Goal: Information Seeking & Learning: Check status

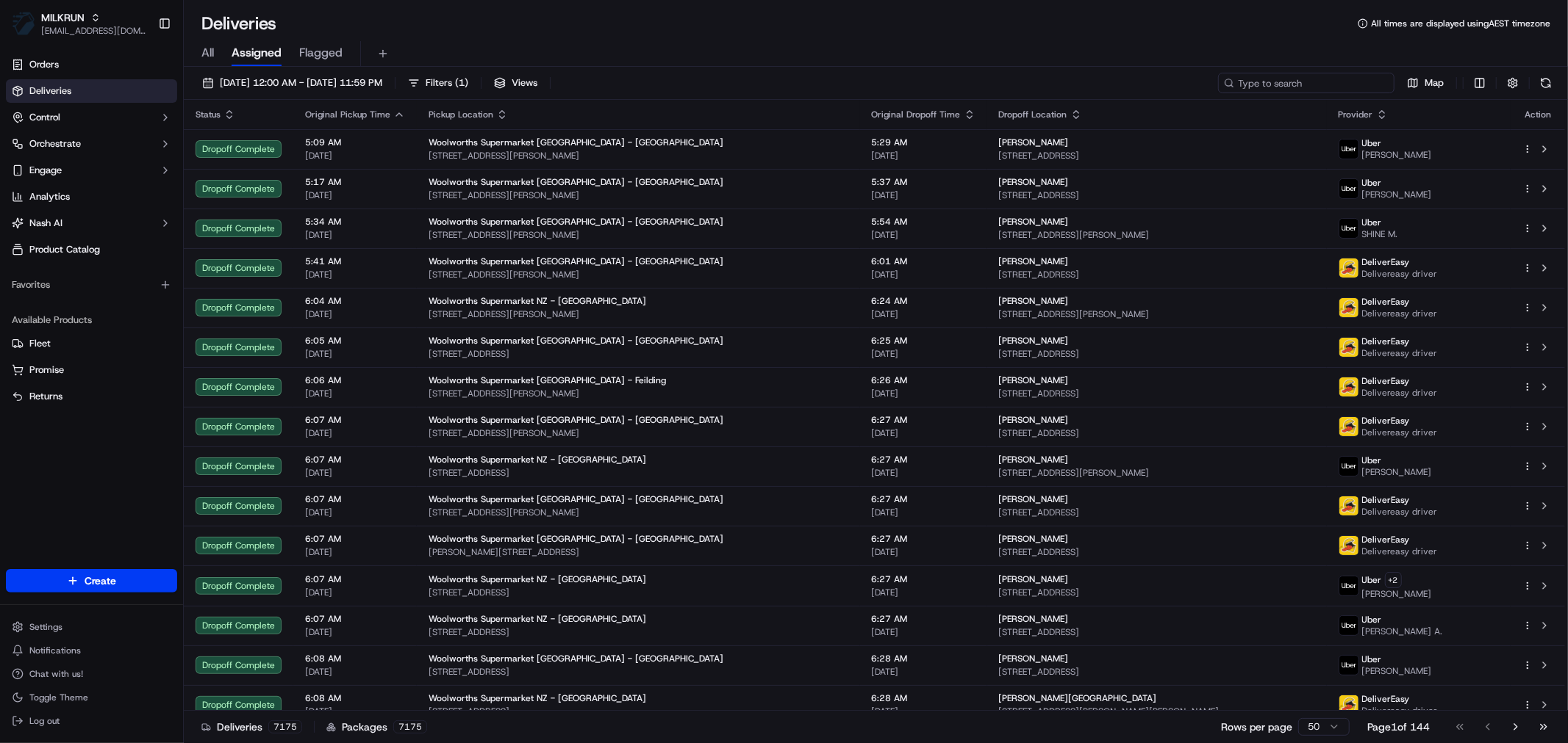
click at [1309, 76] on input at bounding box center [1306, 83] width 177 height 21
paste input "[PERSON_NAME]"
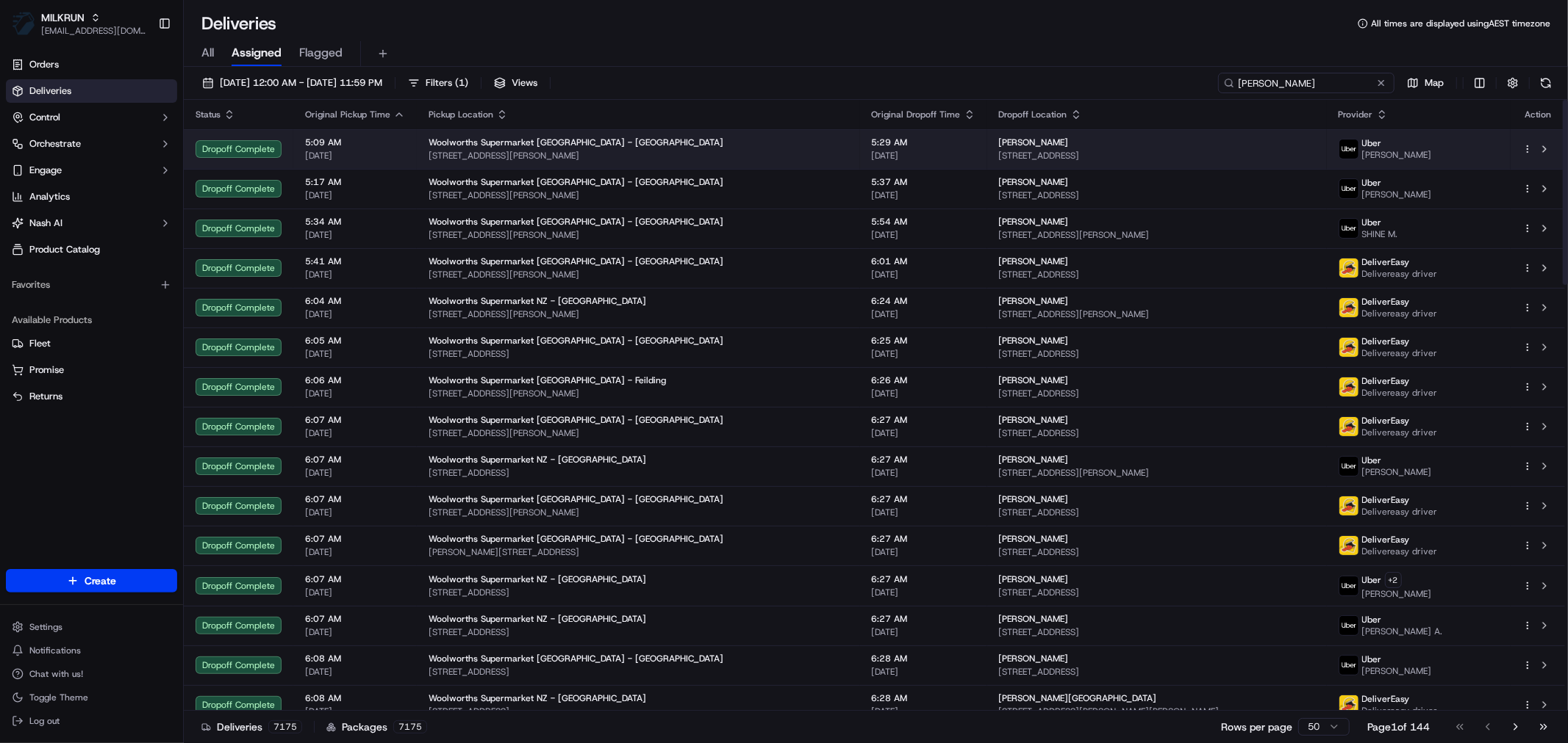
type input "[PERSON_NAME]"
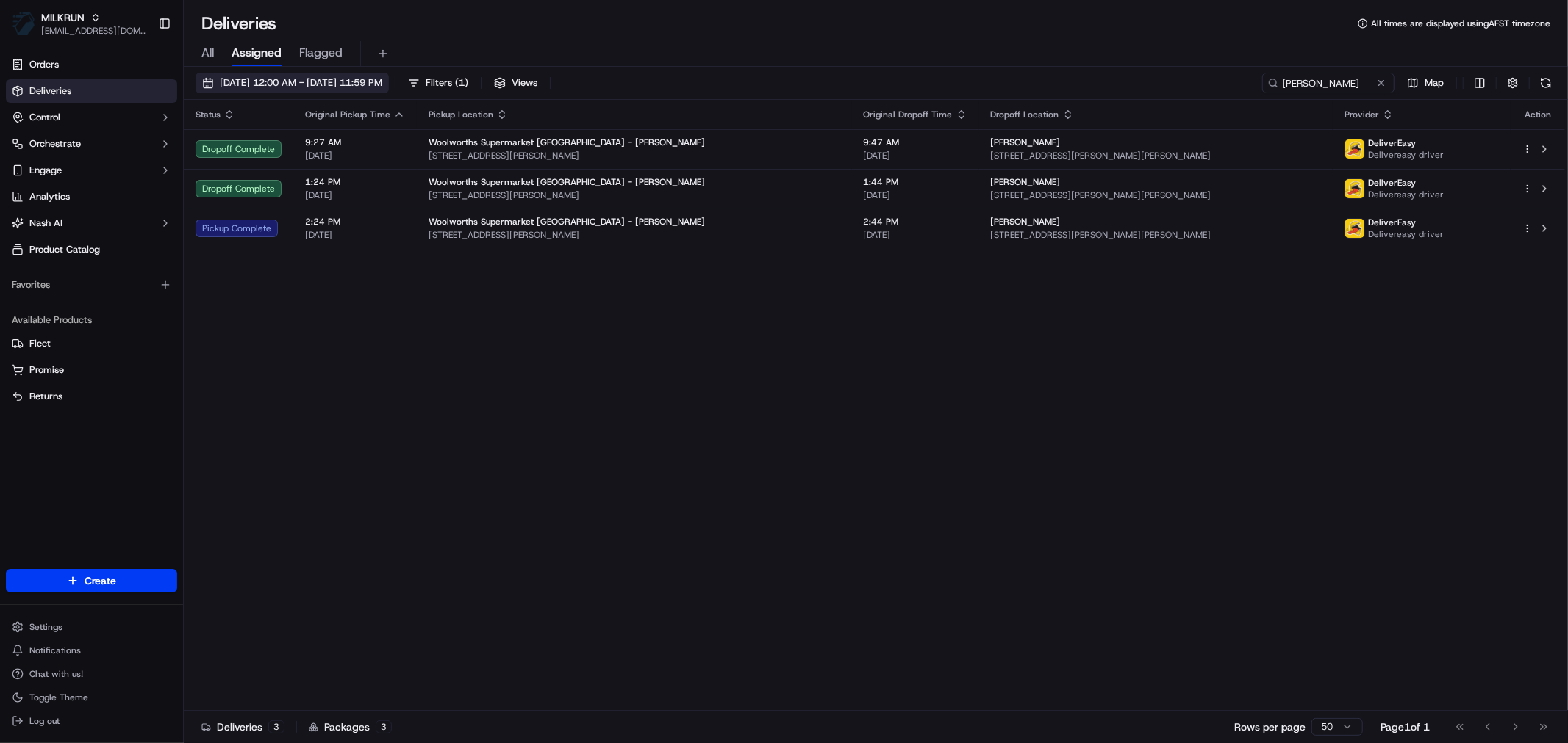
click at [310, 76] on span "[DATE] 12:00 AM - [DATE] 11:59 PM" at bounding box center [301, 83] width 162 height 13
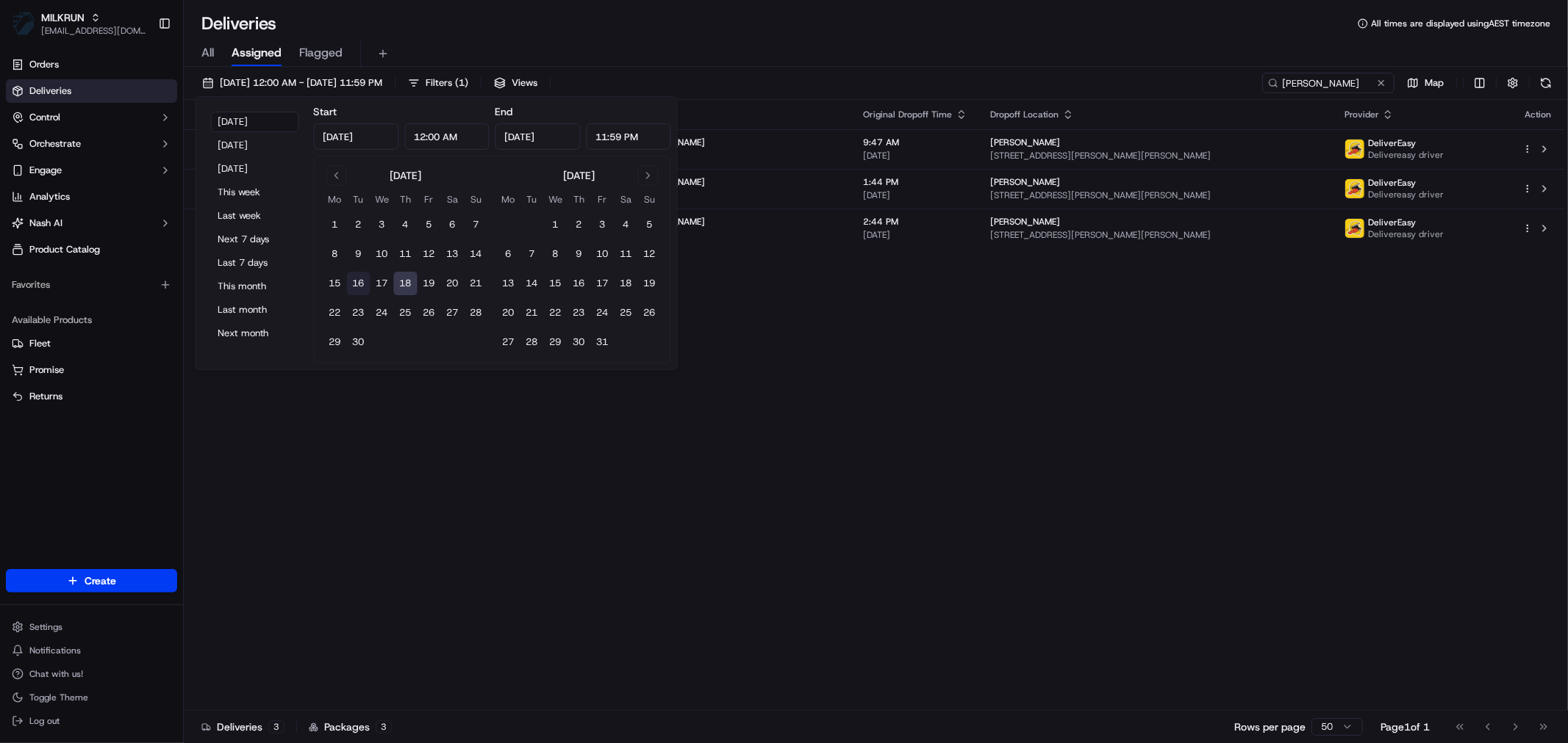
click at [356, 284] on button "16" at bounding box center [358, 284] width 23 height 23
type input "[DATE]"
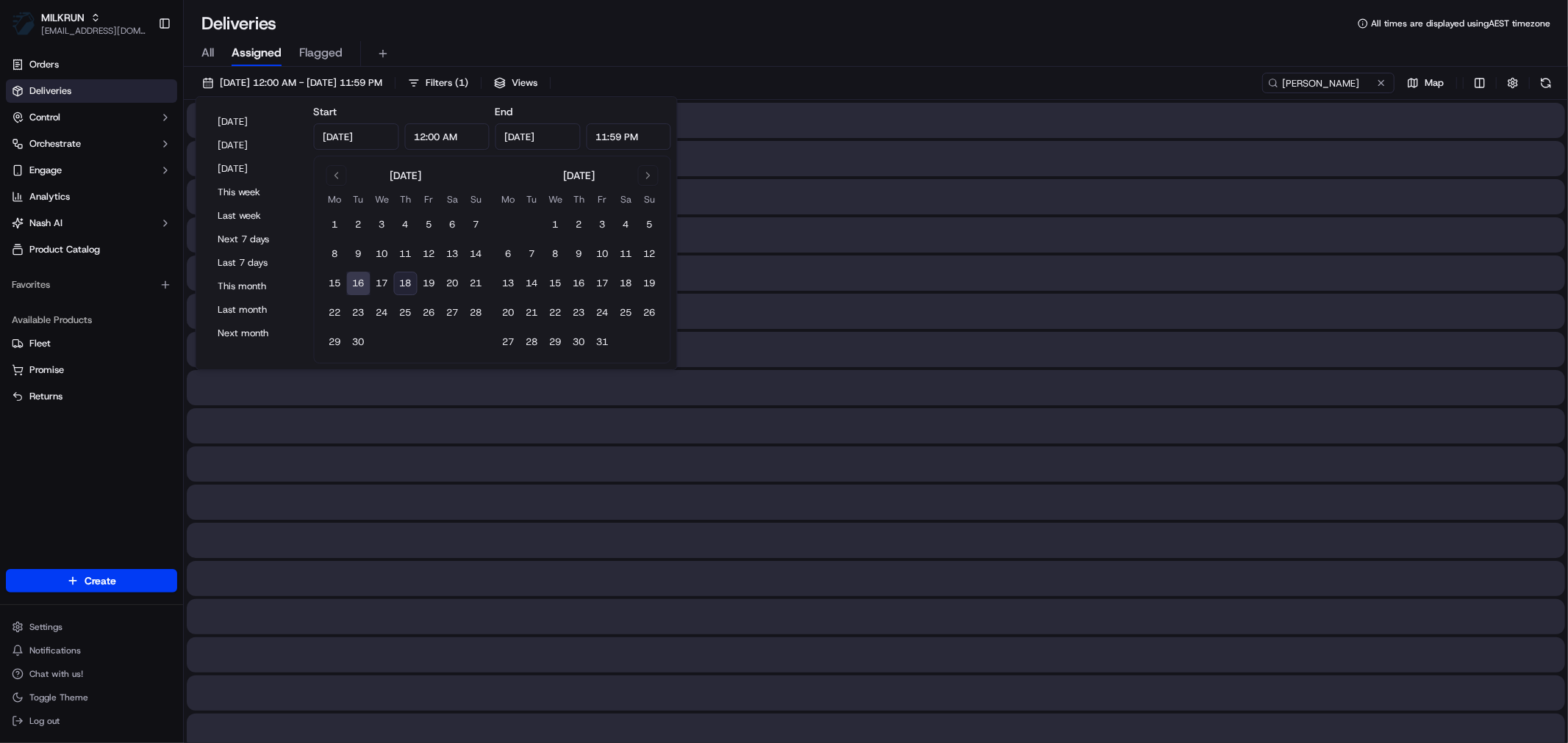
click at [356, 284] on button "16" at bounding box center [358, 284] width 23 height 23
click at [1327, 85] on input "[PERSON_NAME]" at bounding box center [1306, 83] width 177 height 21
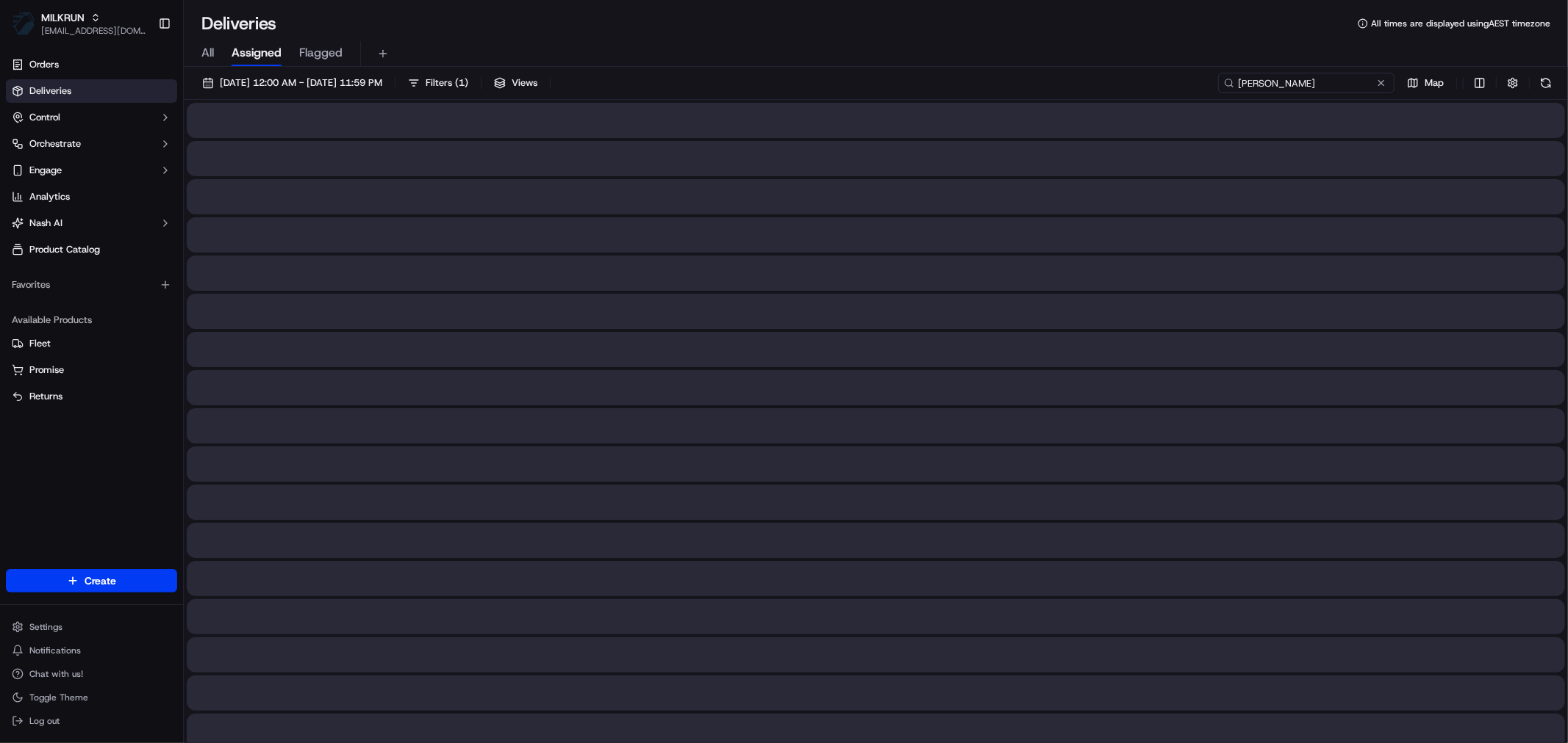
click at [1327, 85] on input "[PERSON_NAME]" at bounding box center [1306, 83] width 177 height 21
paste input "215D3"
type input "215D3"
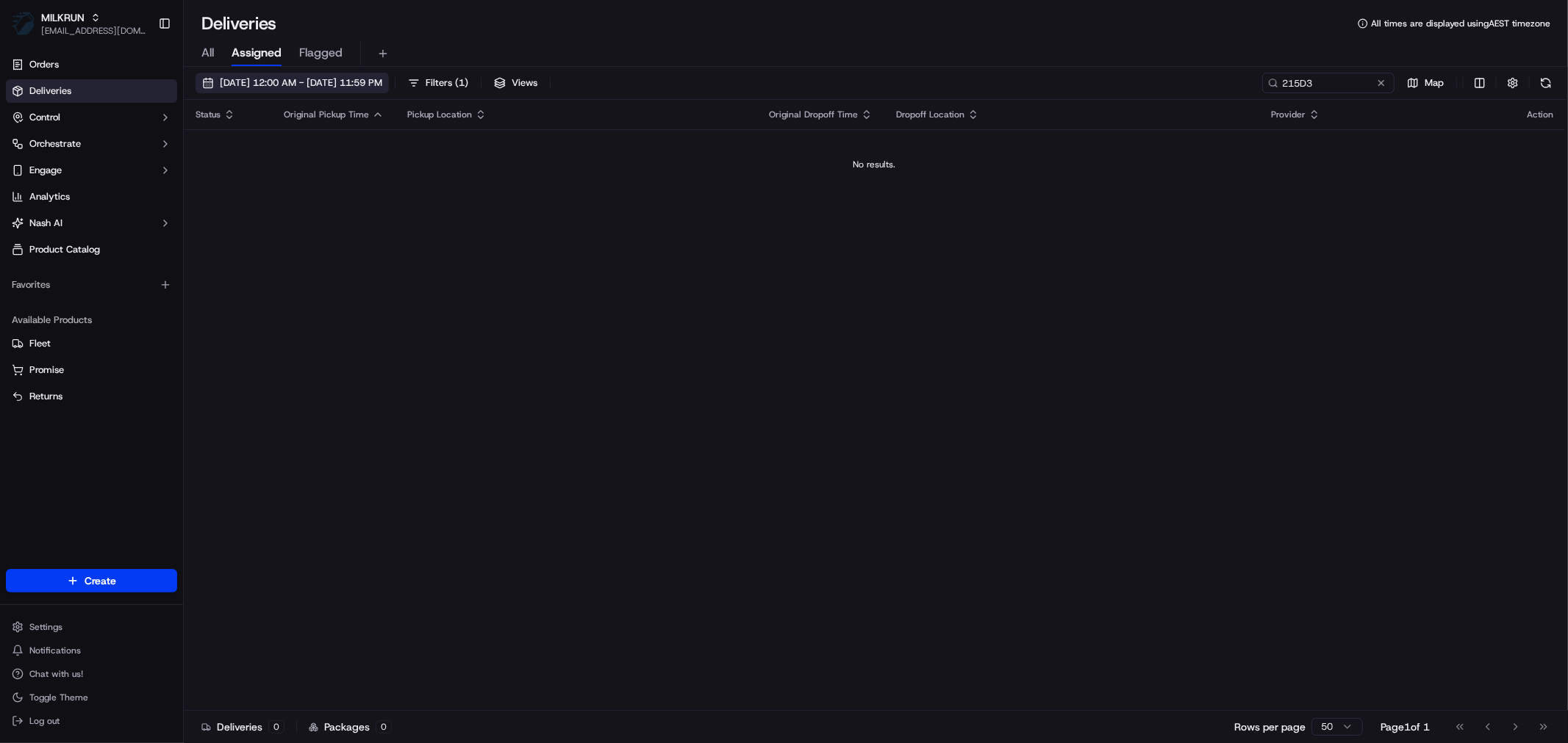
click at [274, 85] on span "[DATE] 12:00 AM - [DATE] 11:59 PM" at bounding box center [301, 83] width 162 height 13
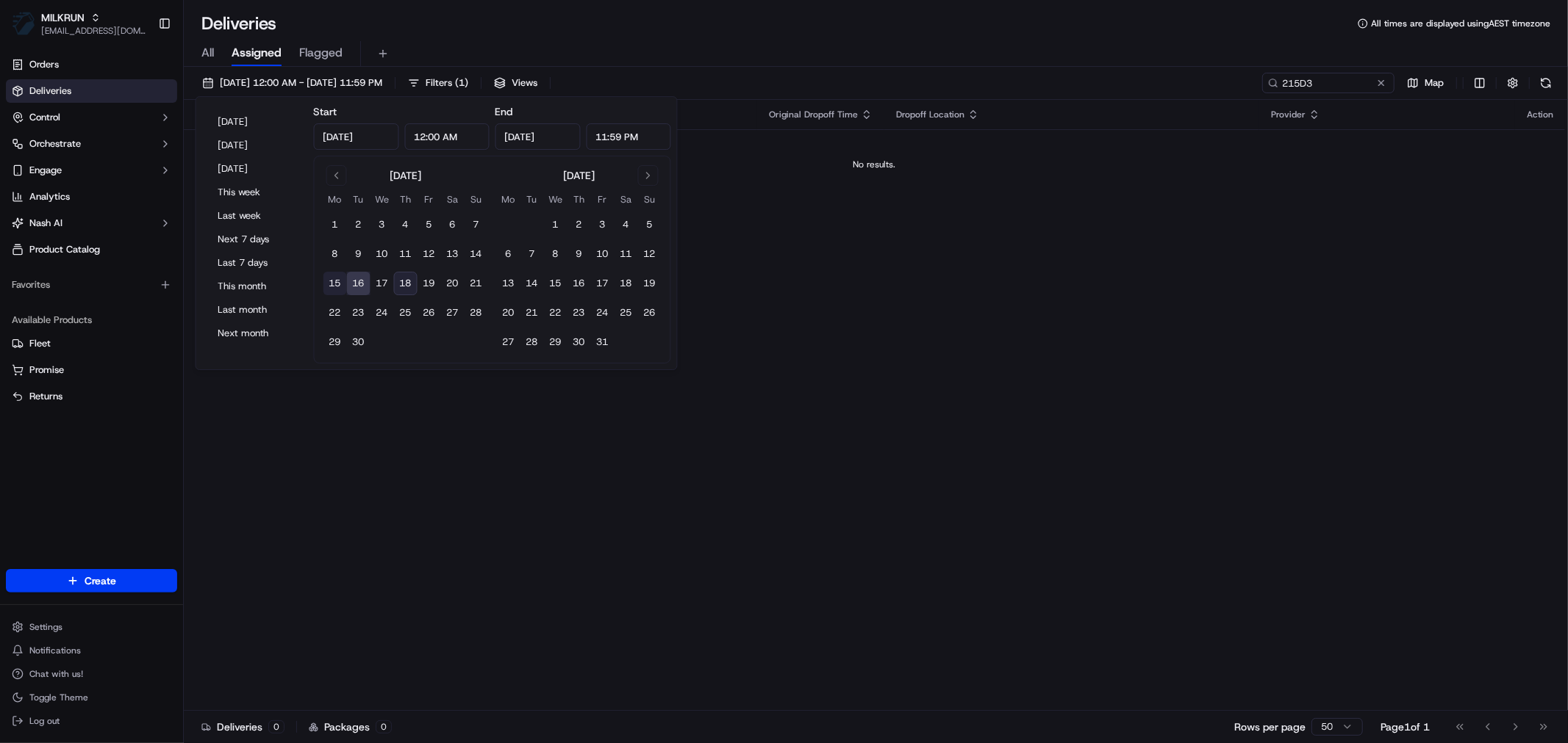
click at [334, 284] on button "15" at bounding box center [335, 284] width 23 height 23
type input "[DATE]"
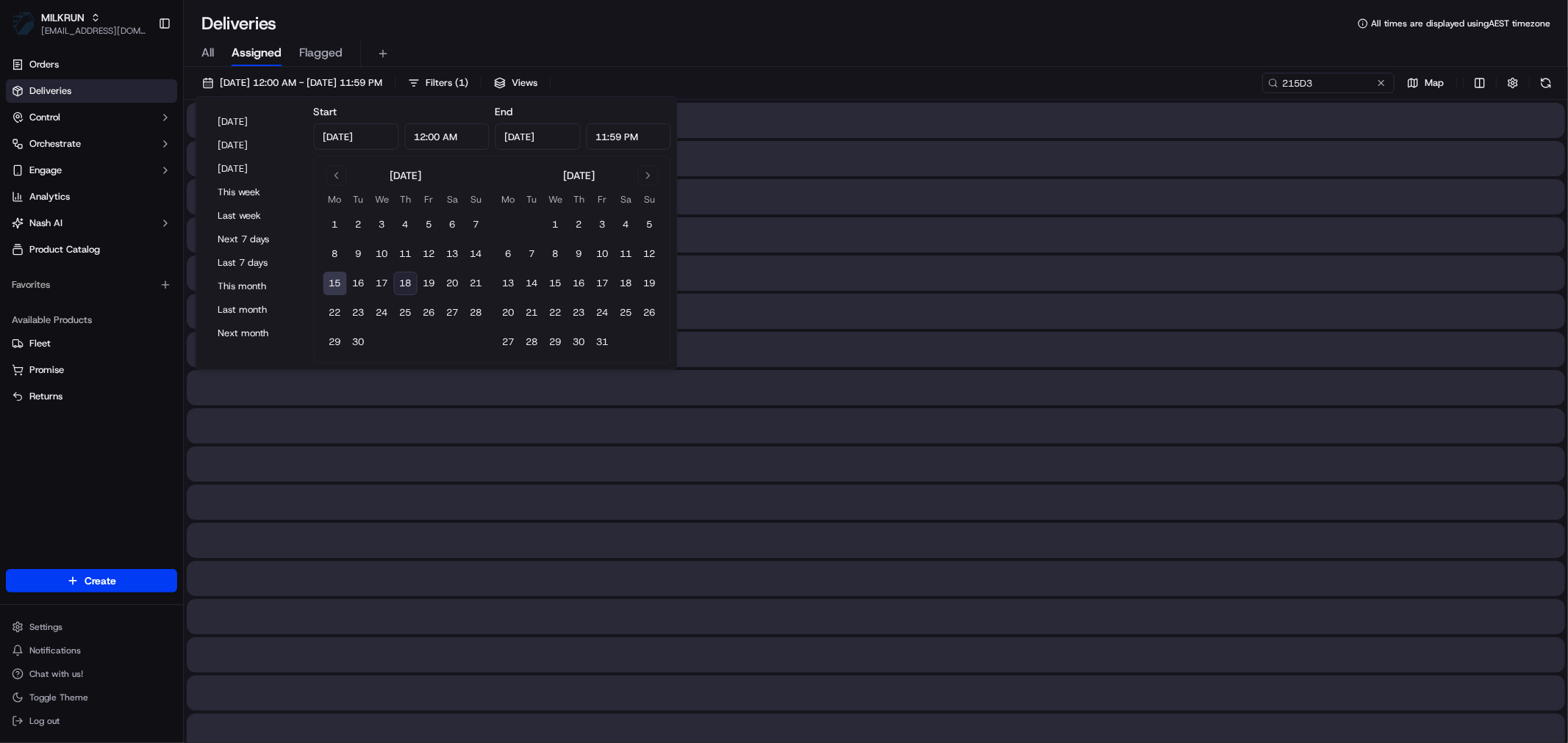
click at [400, 282] on button "18" at bounding box center [406, 284] width 23 height 23
type input "[DATE]"
click at [1332, 81] on input "215D3" at bounding box center [1306, 83] width 177 height 21
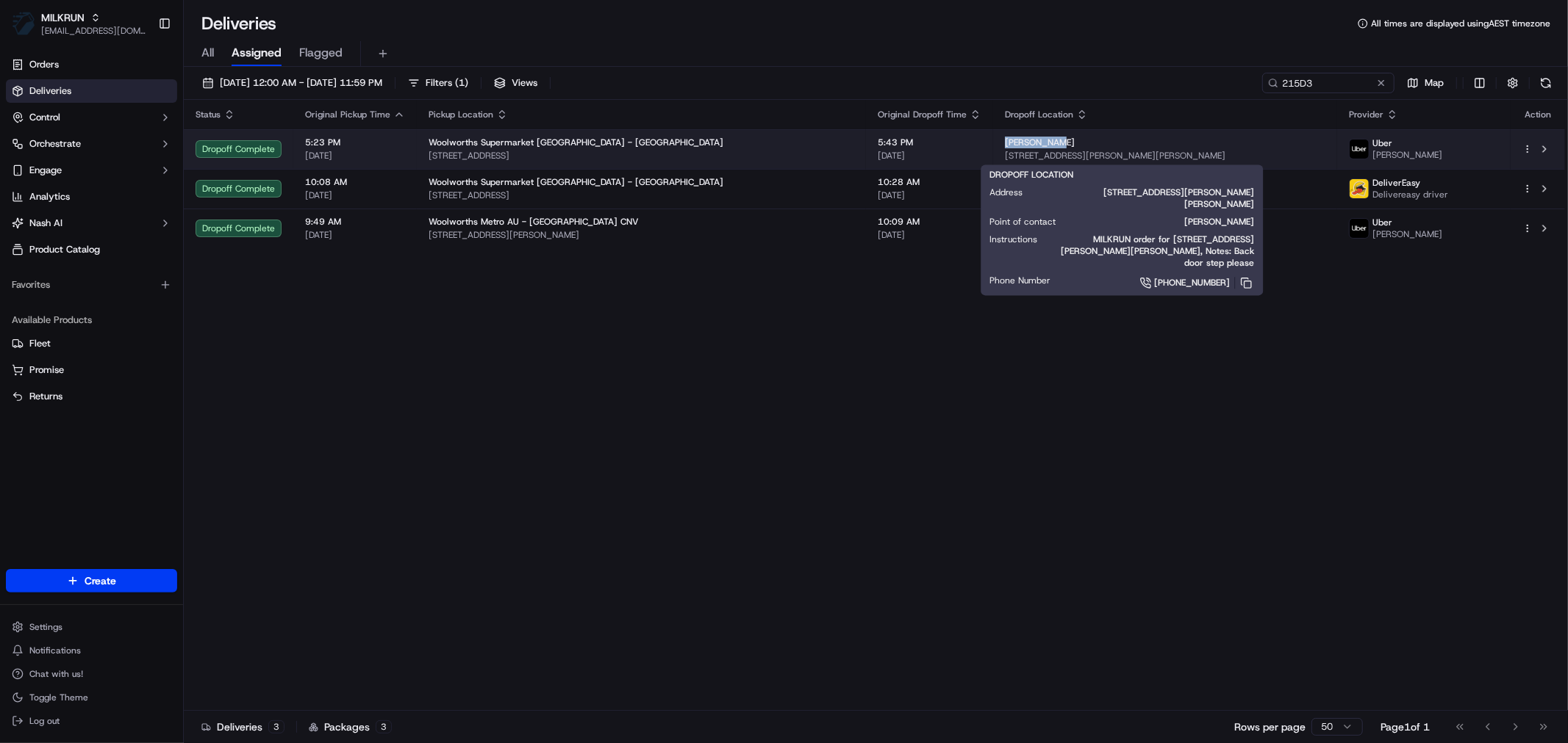
drag, startPoint x: 981, startPoint y: 137, endPoint x: 916, endPoint y: 137, distance: 65.0
click at [1005, 137] on div "[PERSON_NAME]" at bounding box center [1164, 142] width 321 height 12
copy span "[PERSON_NAME]"
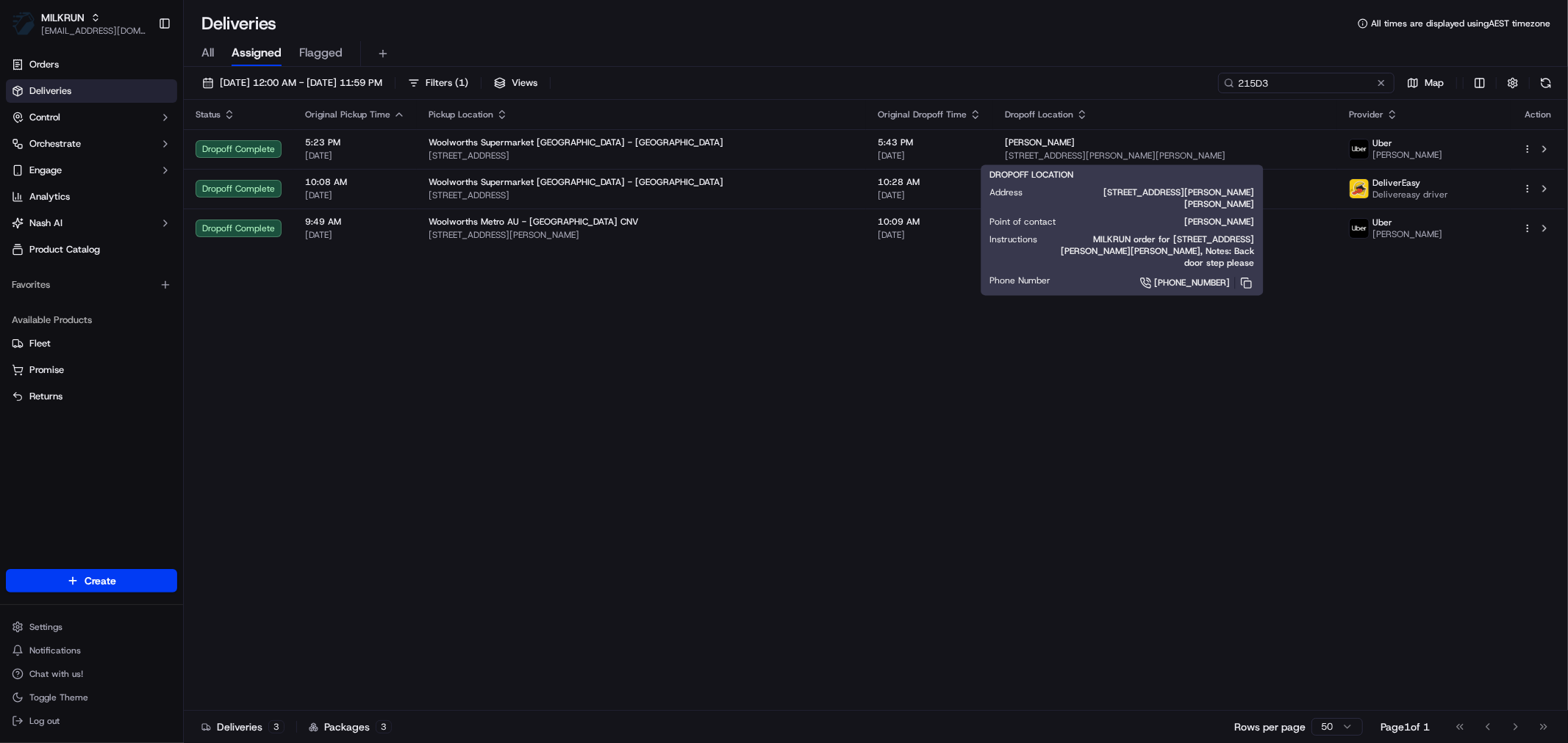
drag, startPoint x: 1324, startPoint y: 75, endPoint x: 1200, endPoint y: 83, distance: 124.3
click at [1200, 83] on div "[DATE] 12:00 AM - [DATE] 11:59 PM Filters ( 1 ) Views 215D3 Map" at bounding box center [875, 86] width 1384 height 27
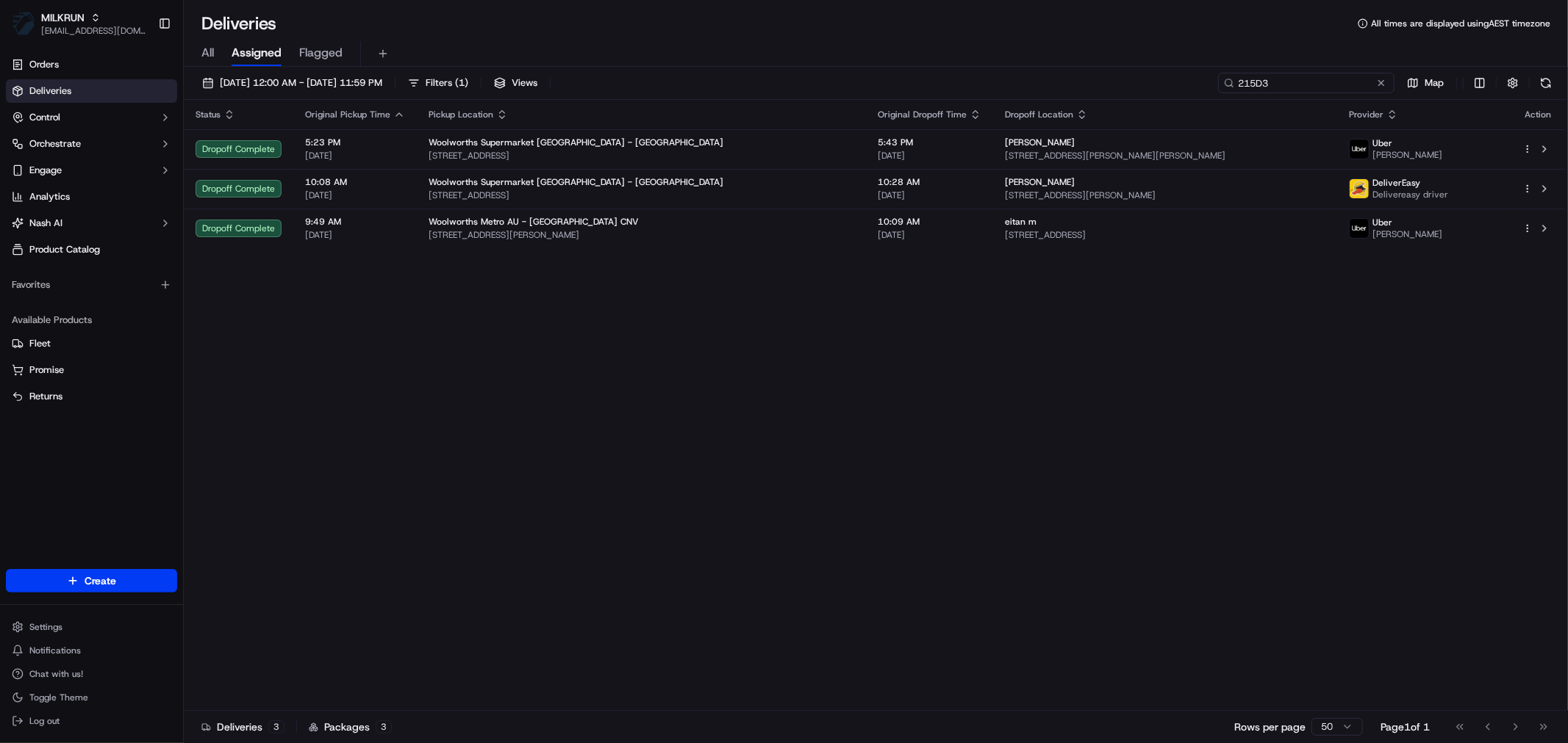
paste input "CD44384270"
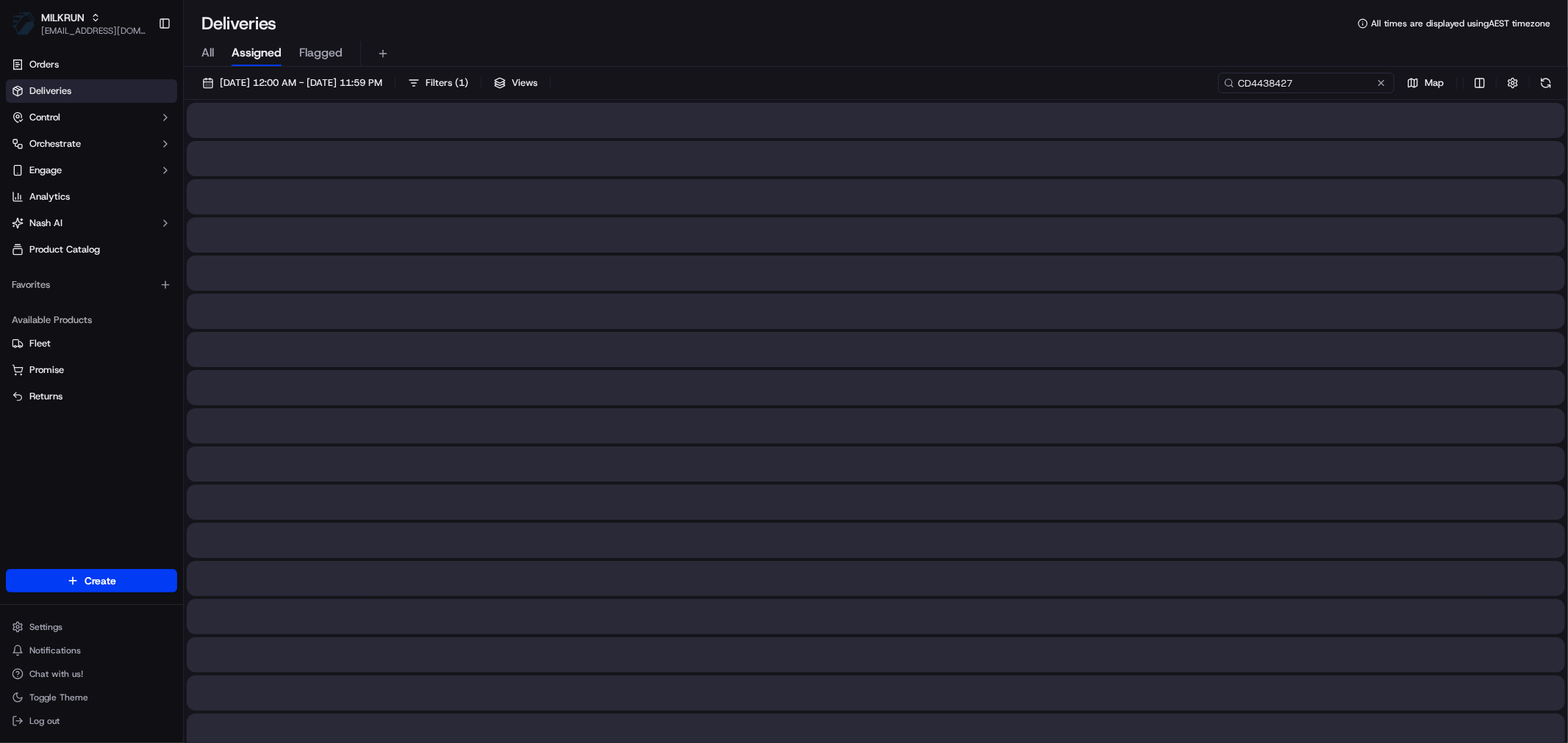
type input "CD4438427"
